Goal: Task Accomplishment & Management: Manage account settings

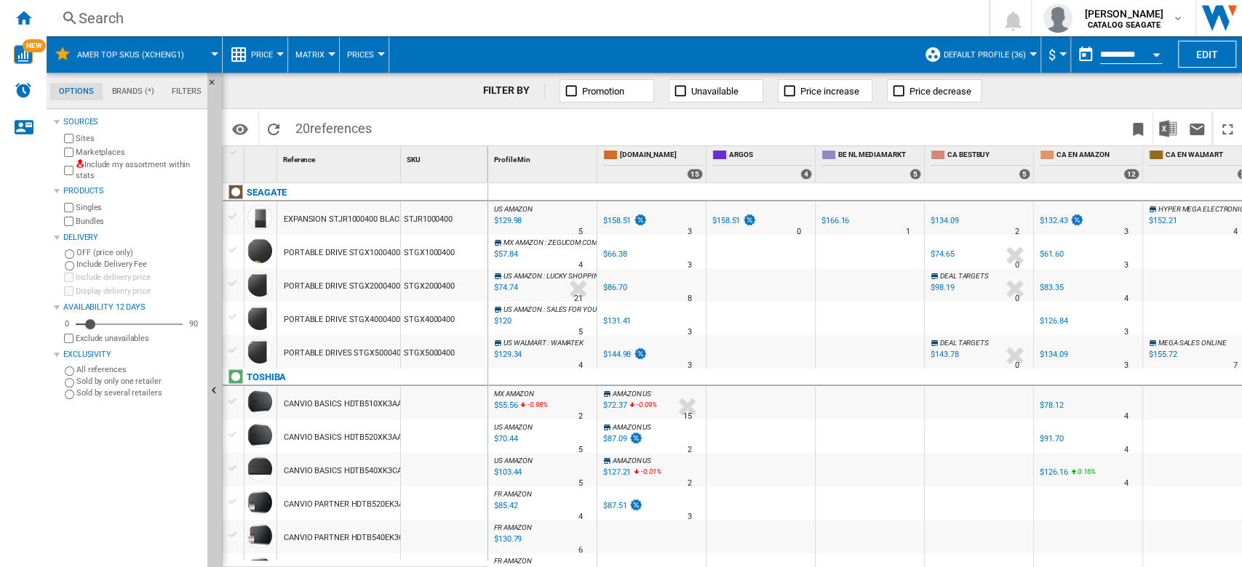
click at [186, 53] on button "AMER TOP SKUs (xcheng1)" at bounding box center [137, 54] width 121 height 36
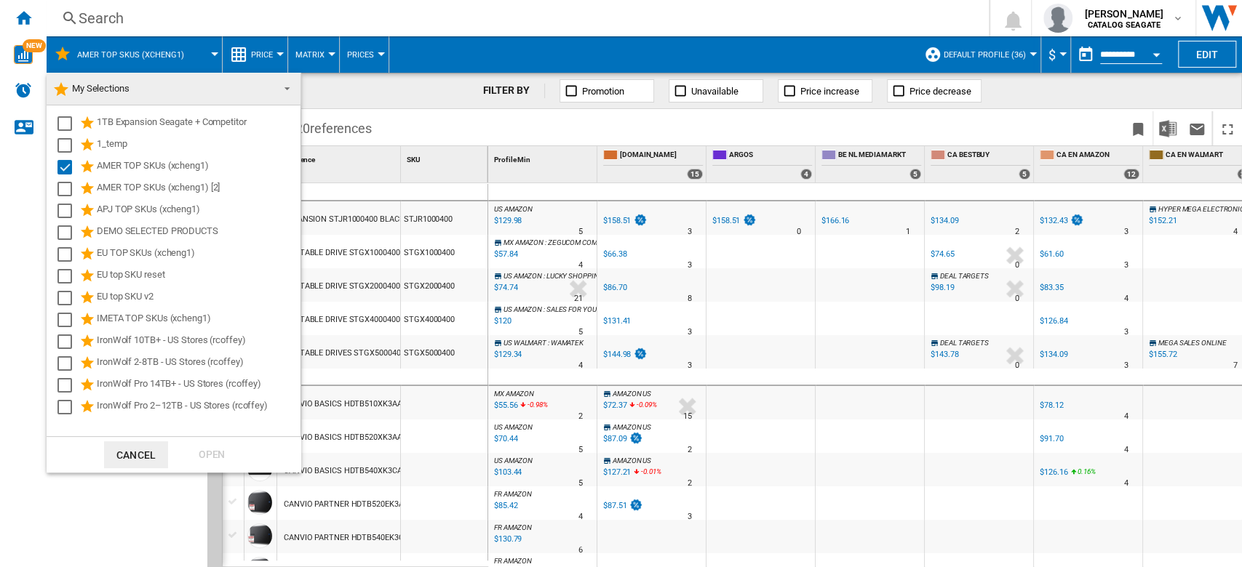
click at [209, 53] on md-backdrop at bounding box center [621, 283] width 1242 height 567
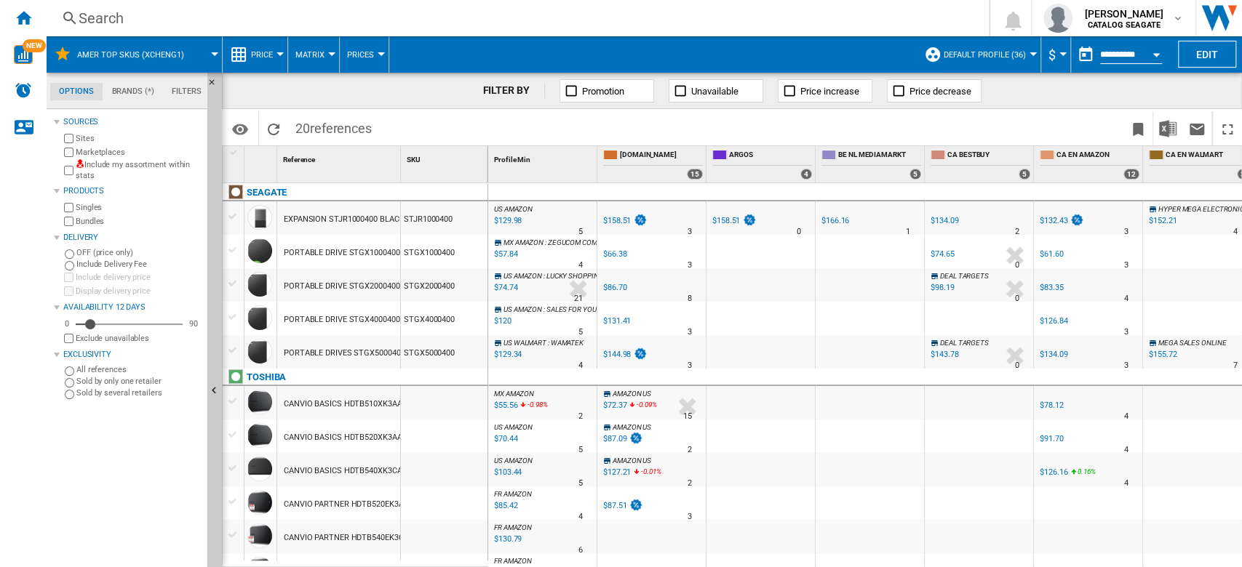
click at [212, 57] on span at bounding box center [209, 54] width 10 height 36
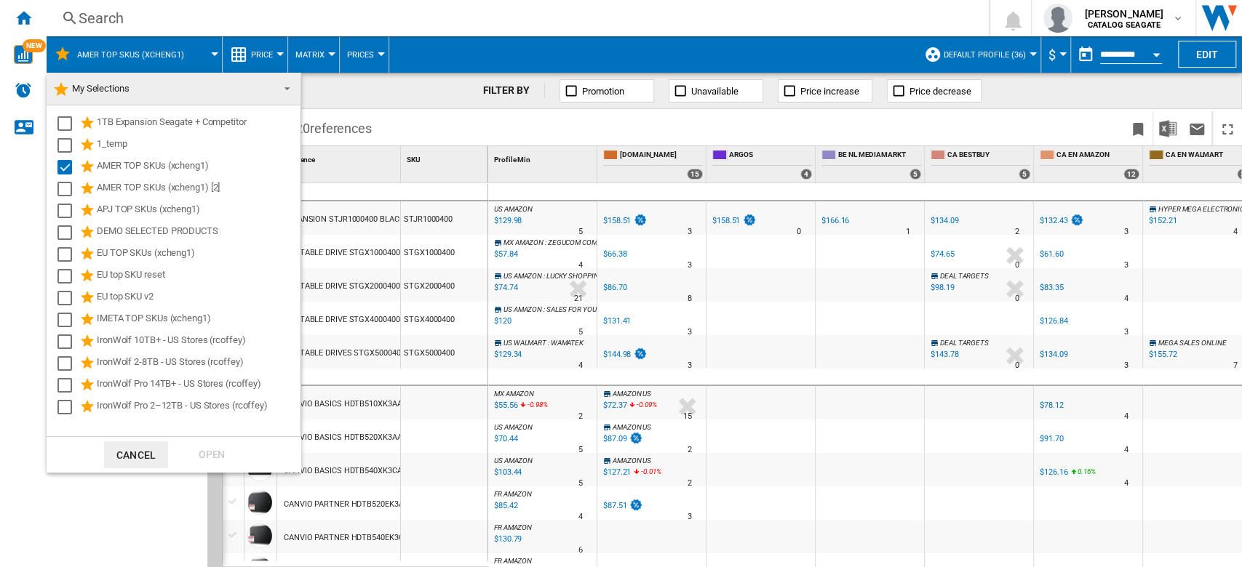
click at [276, 84] on span at bounding box center [282, 87] width 17 height 20
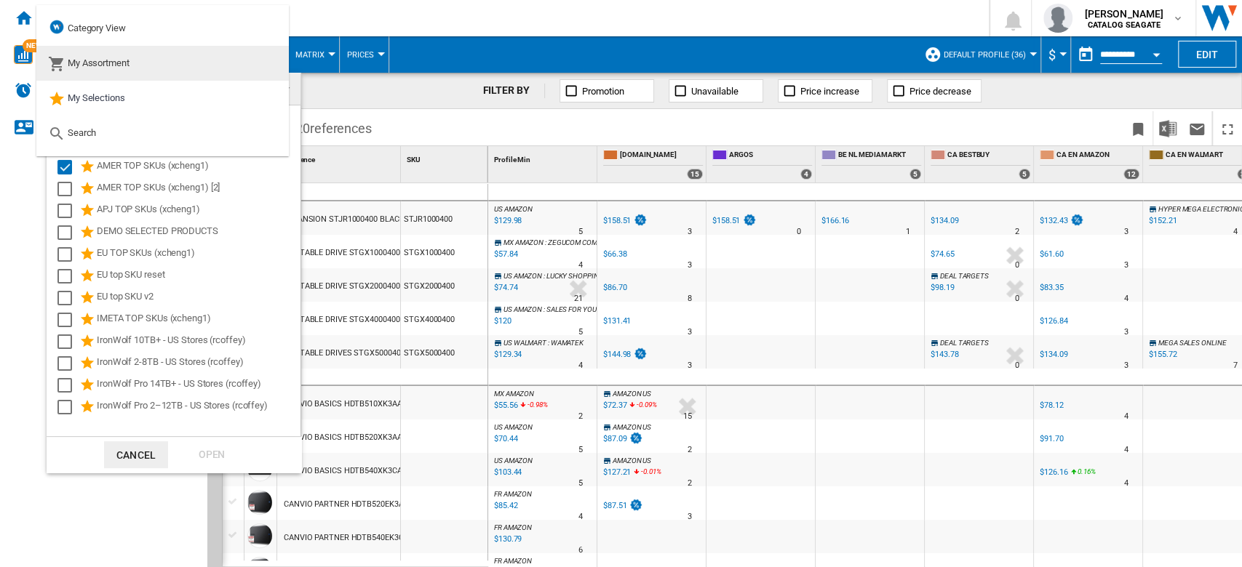
click at [140, 56] on md-option "My Assortment" at bounding box center [162, 63] width 252 height 35
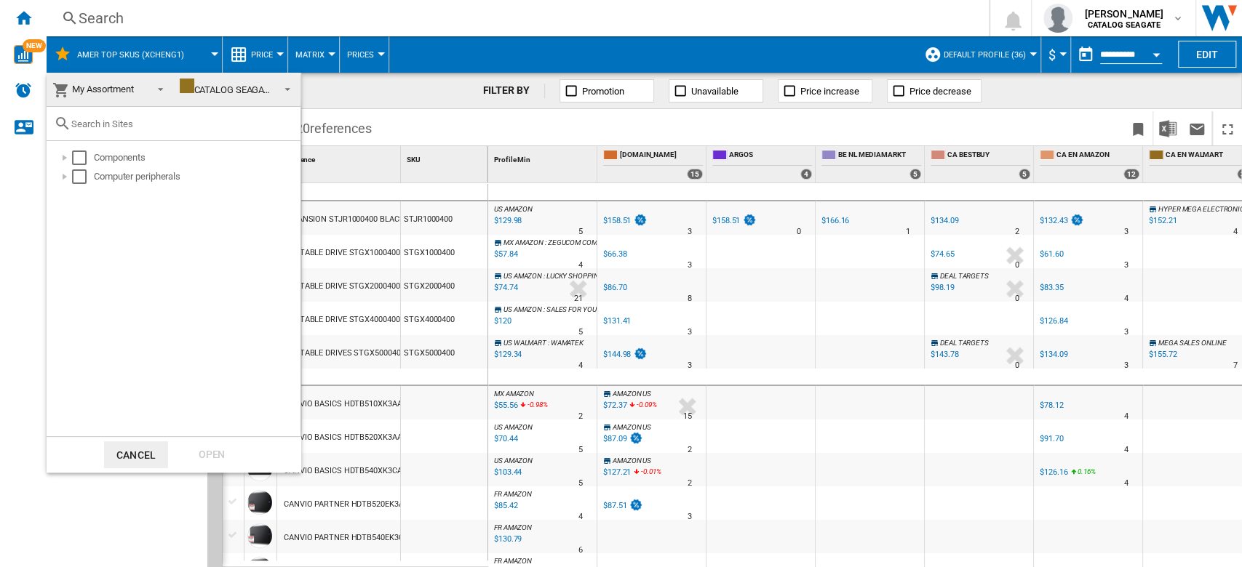
click at [1216, 47] on md-backdrop at bounding box center [621, 283] width 1242 height 567
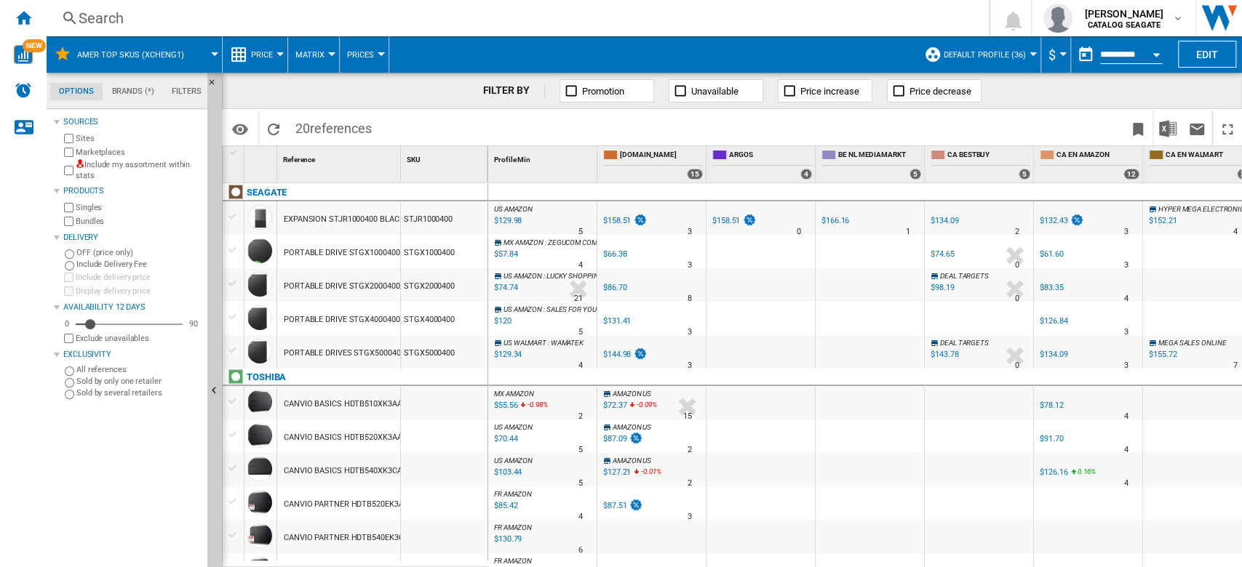
click at [1216, 47] on button "Edit" at bounding box center [1207, 54] width 58 height 27
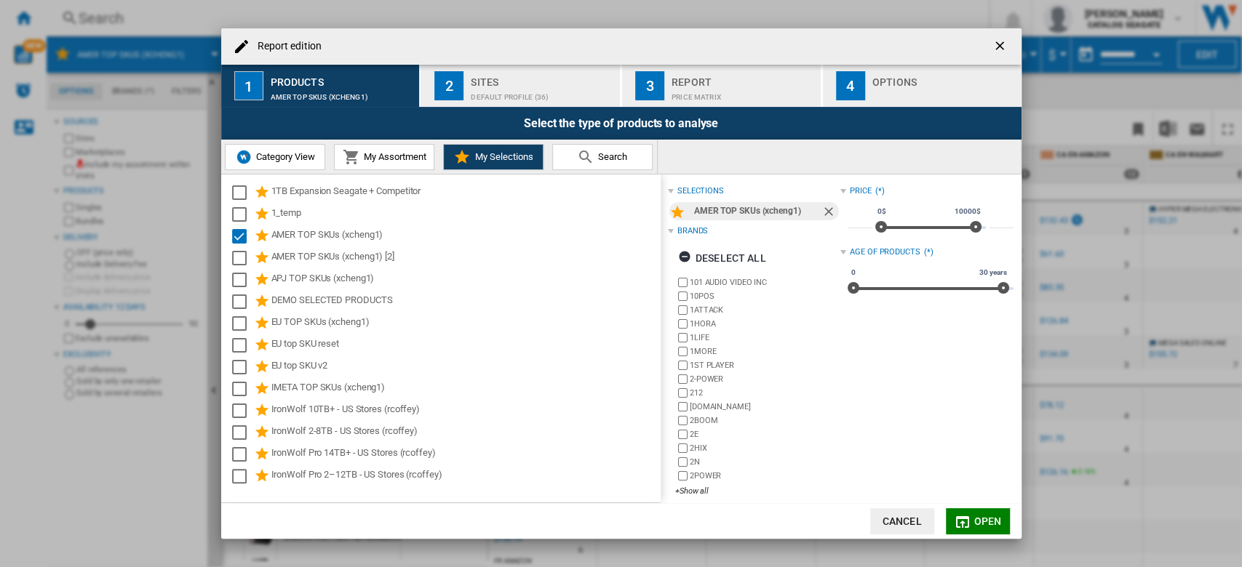
click at [1012, 41] on button "Report edition ..." at bounding box center [1001, 46] width 29 height 29
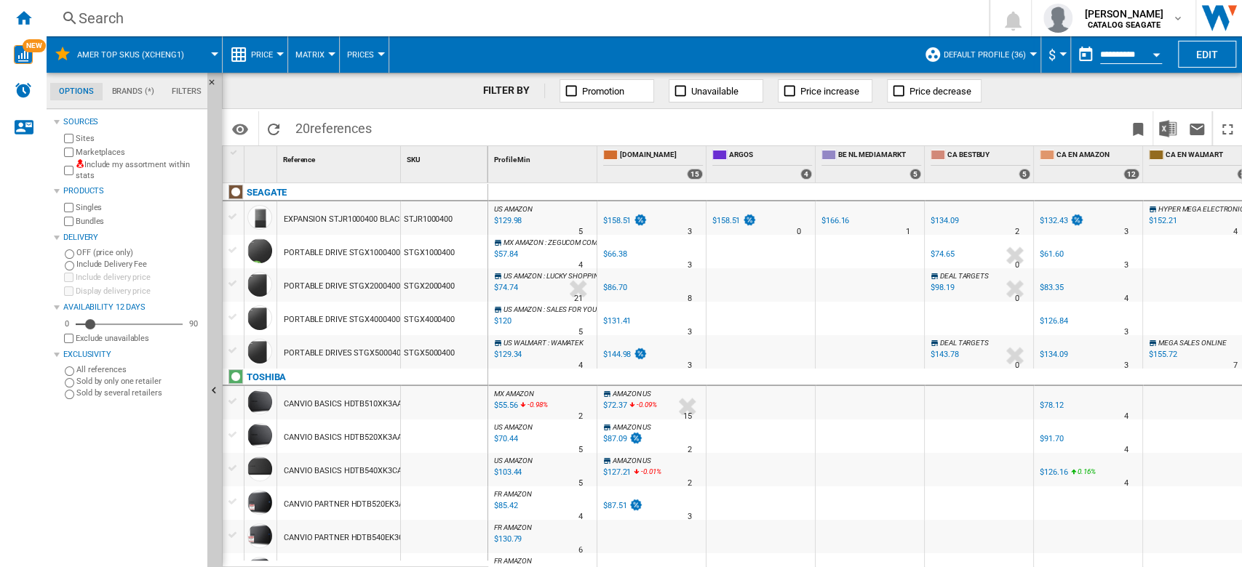
click at [984, 60] on button "Default profile (36)" at bounding box center [988, 54] width 89 height 36
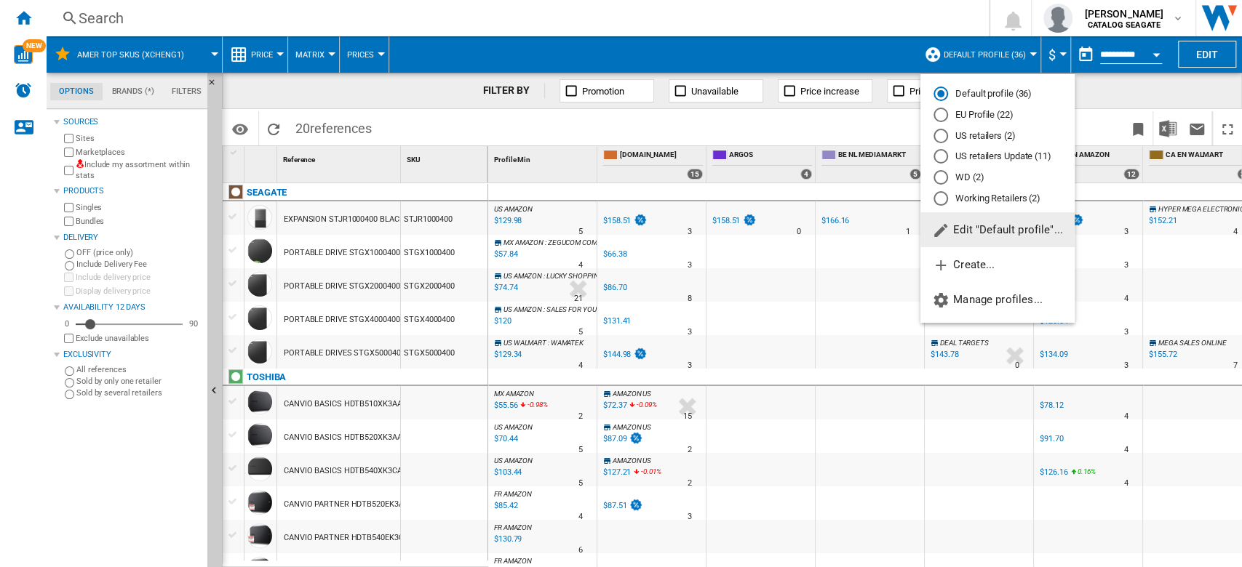
click at [1016, 234] on span "Edit "Default profile"..." at bounding box center [997, 229] width 131 height 13
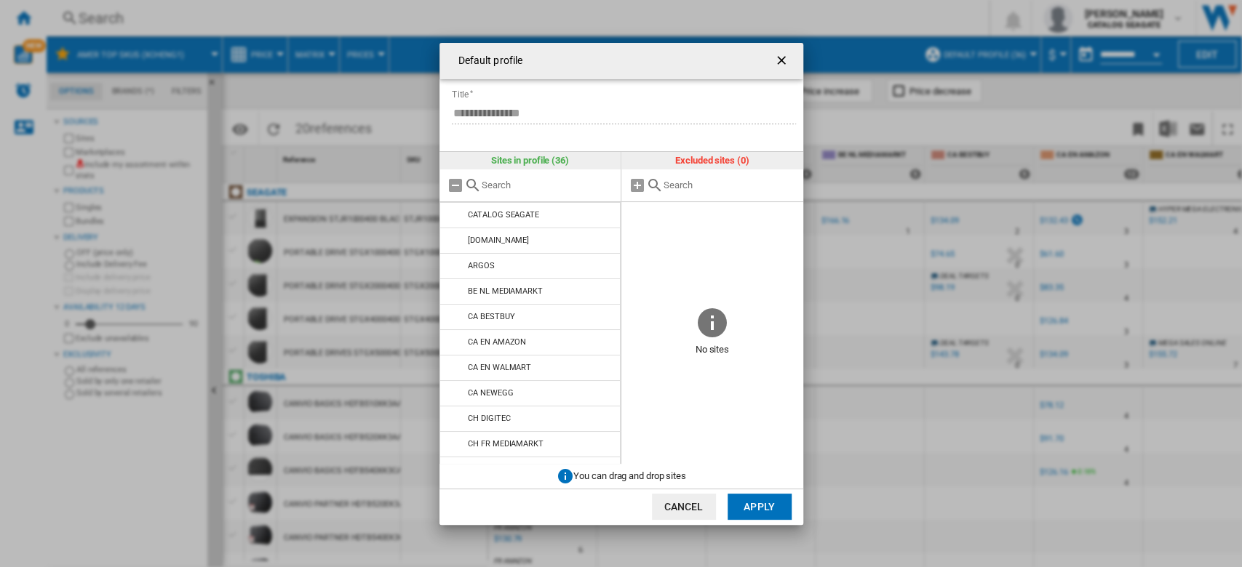
click at [784, 64] on ng-md-icon "getI18NText('BUTTONS.CLOSE_DIALOG')" at bounding box center [782, 61] width 17 height 17
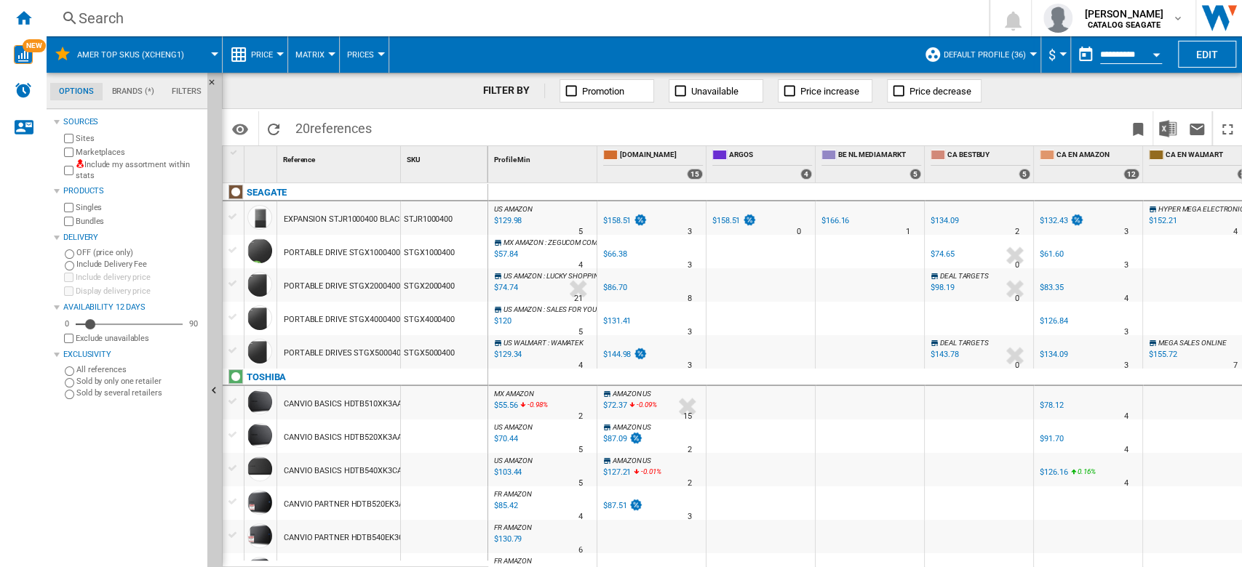
click at [1006, 52] on span "Default profile (36)" at bounding box center [985, 54] width 82 height 9
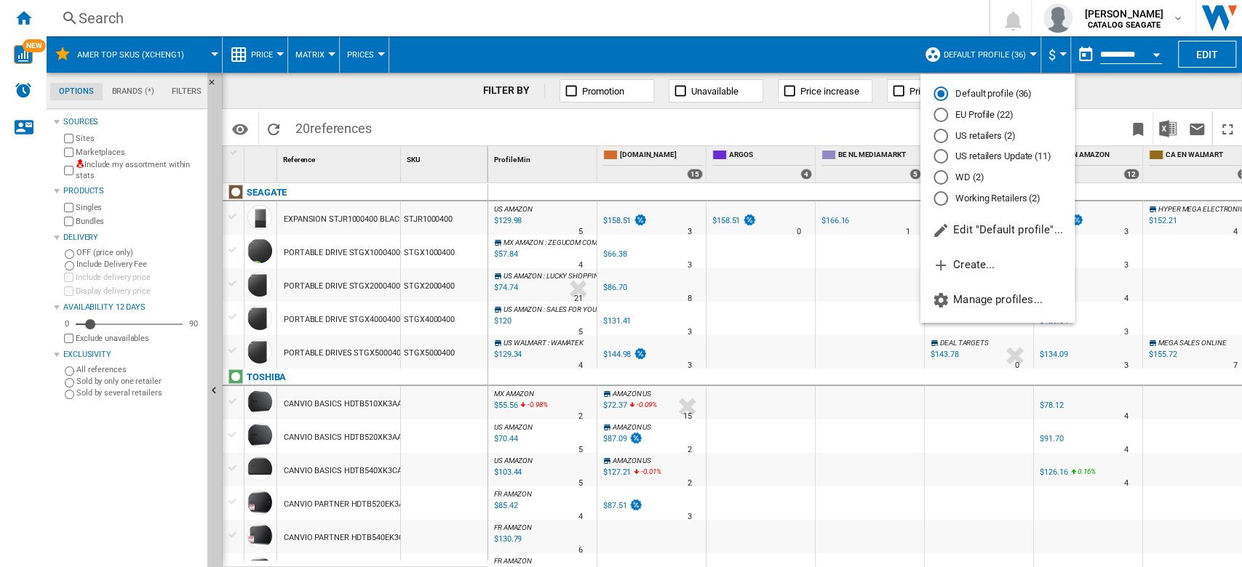
click at [987, 137] on md-radio-button "US retailers (2)" at bounding box center [997, 136] width 128 height 14
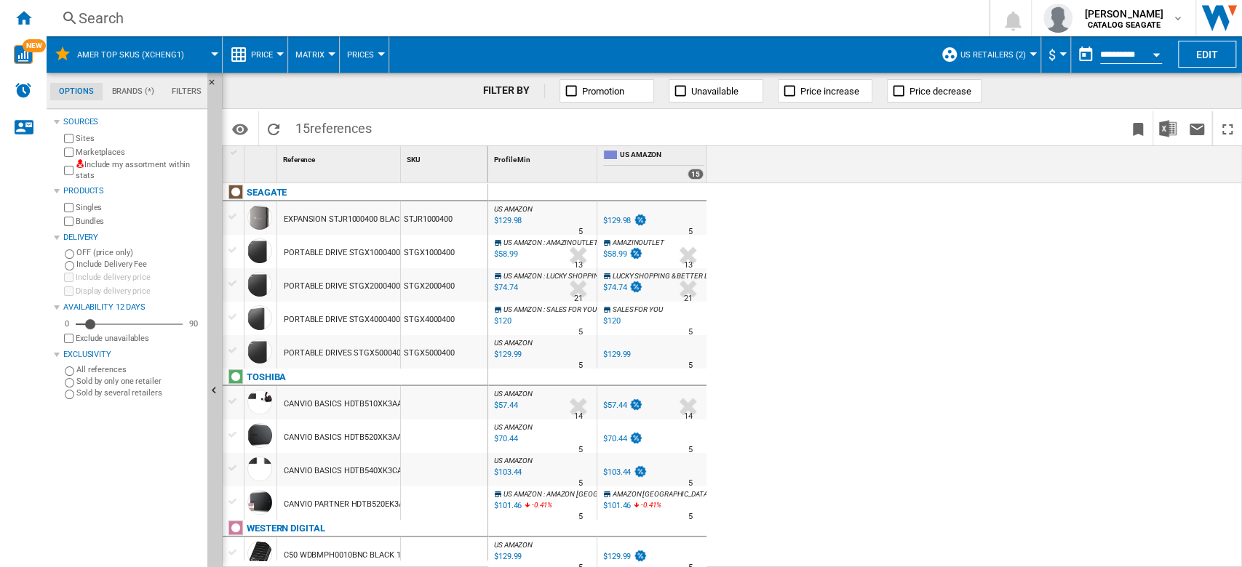
click at [1022, 53] on button "US retailers (2)" at bounding box center [996, 54] width 73 height 36
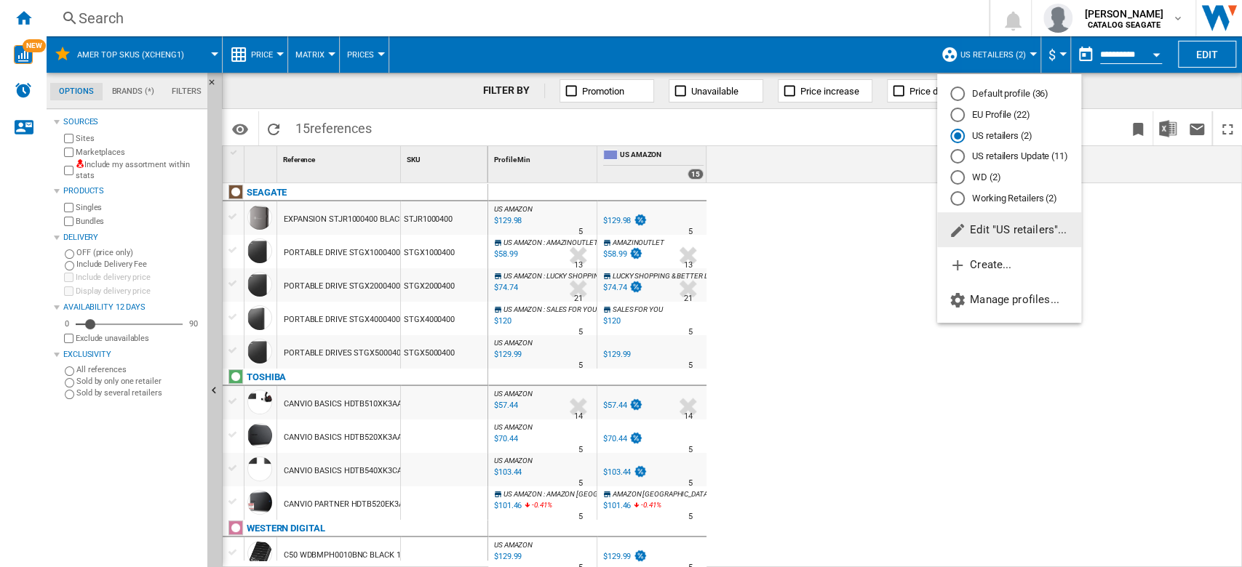
click at [1012, 229] on span "Edit "US retailers"..." at bounding box center [1008, 229] width 118 height 13
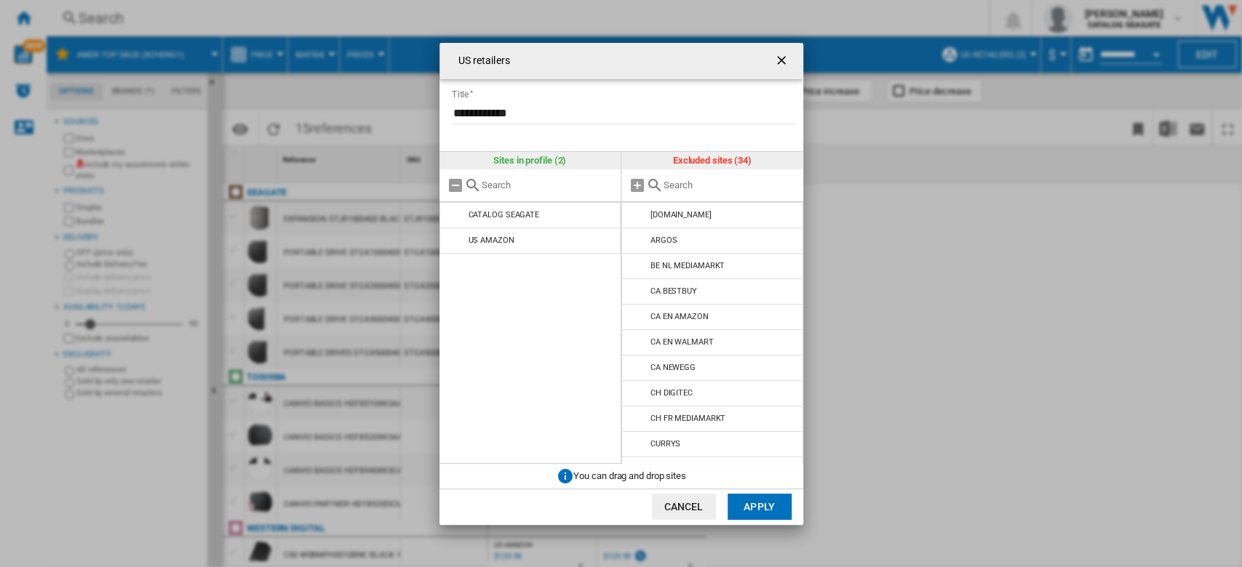
click at [685, 183] on input "US retailers ..." at bounding box center [730, 185] width 132 height 11
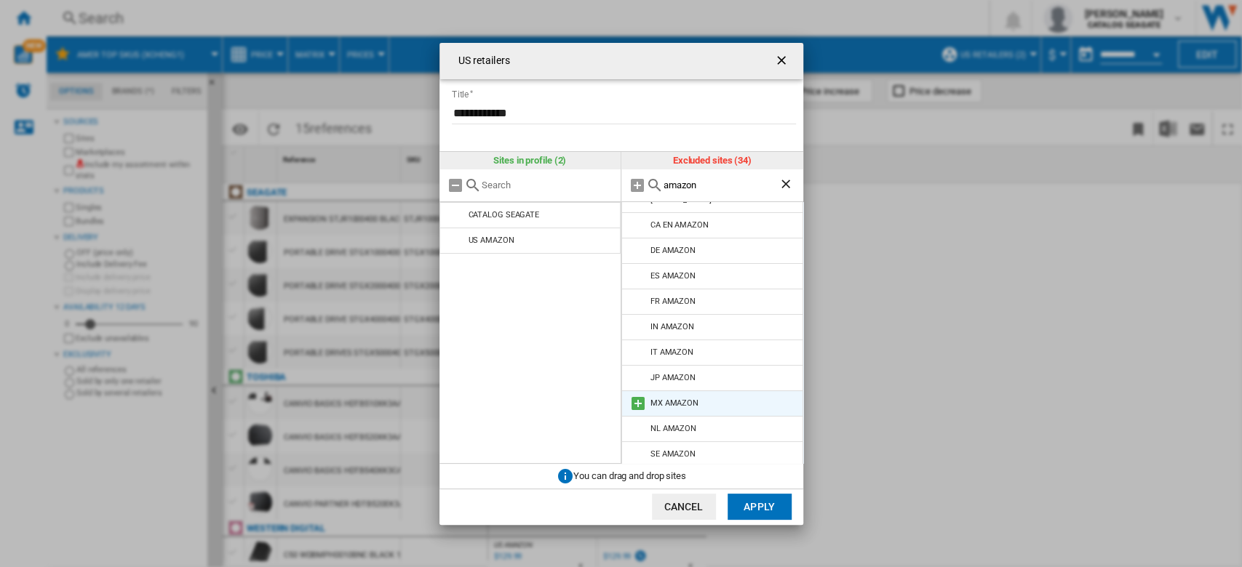
scroll to position [19, 0]
type input "amazon"
click at [777, 67] on ng-md-icon "getI18NText('BUTTONS.CLOSE_DIALOG')" at bounding box center [782, 61] width 17 height 17
